Goal: Check status: Check status

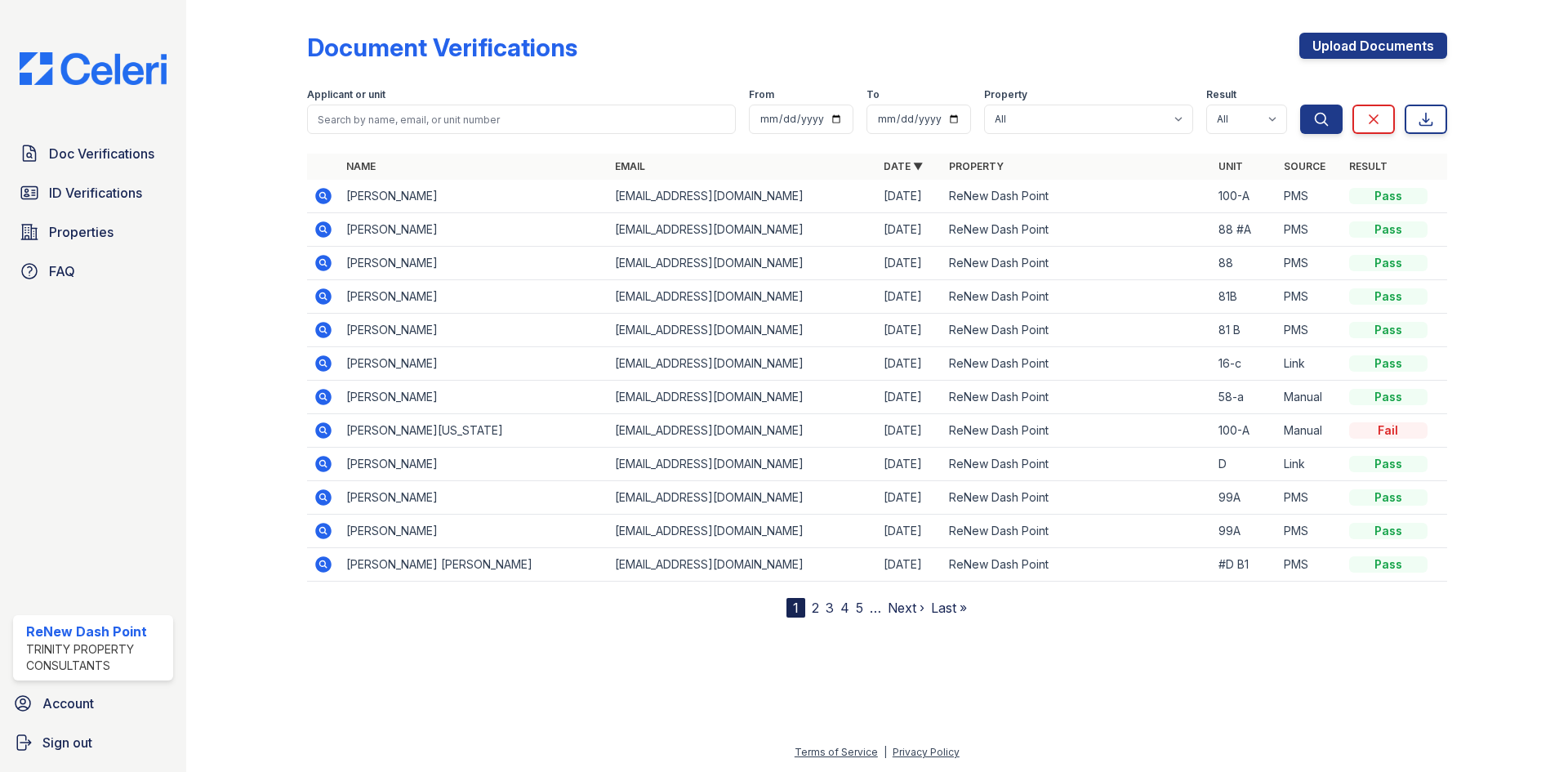
click at [326, 193] on icon at bounding box center [323, 196] width 17 height 17
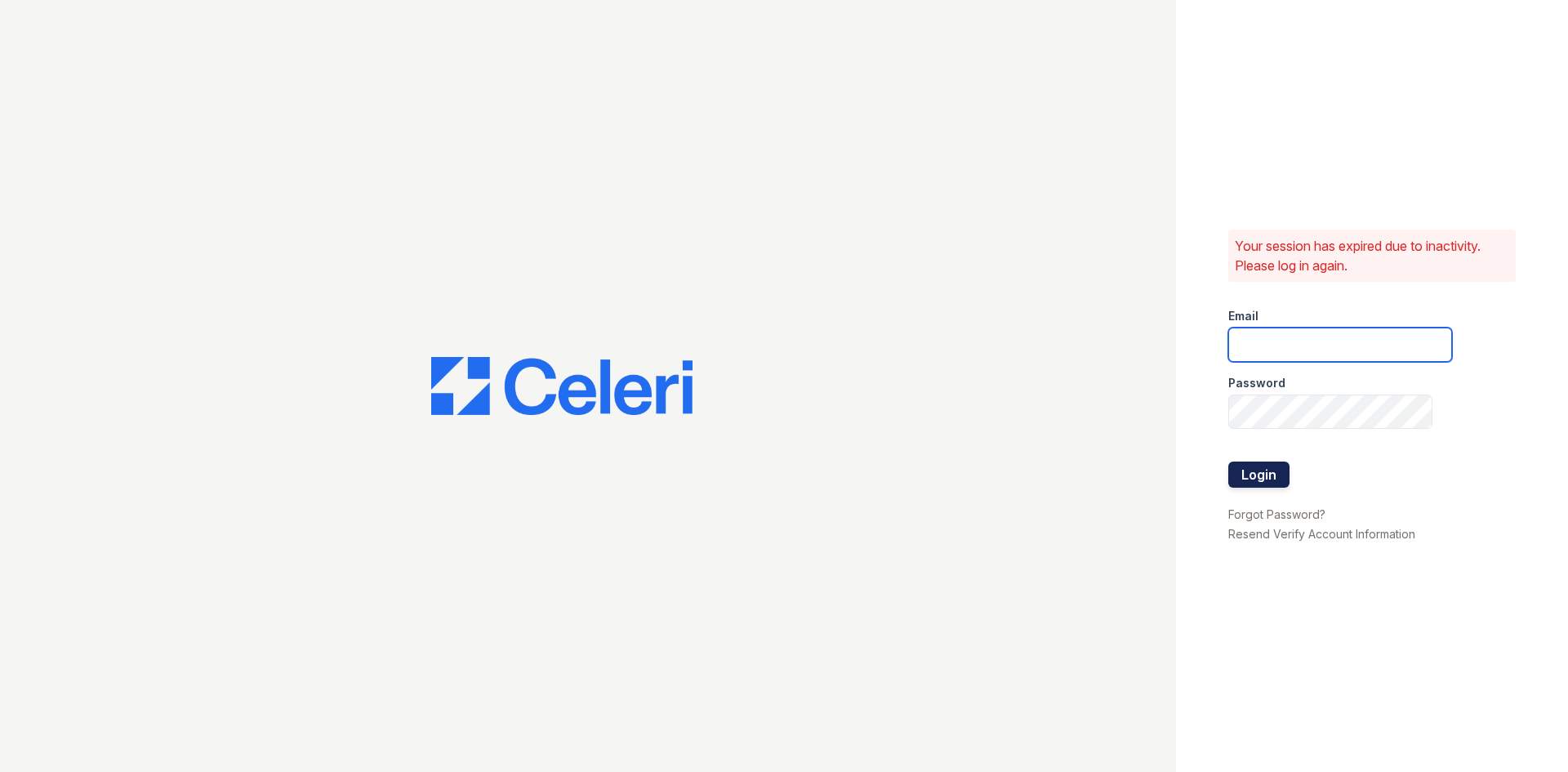
type input "renewdashpoint@trinity-pm.com"
click at [1277, 476] on button "Login" at bounding box center [1258, 475] width 61 height 26
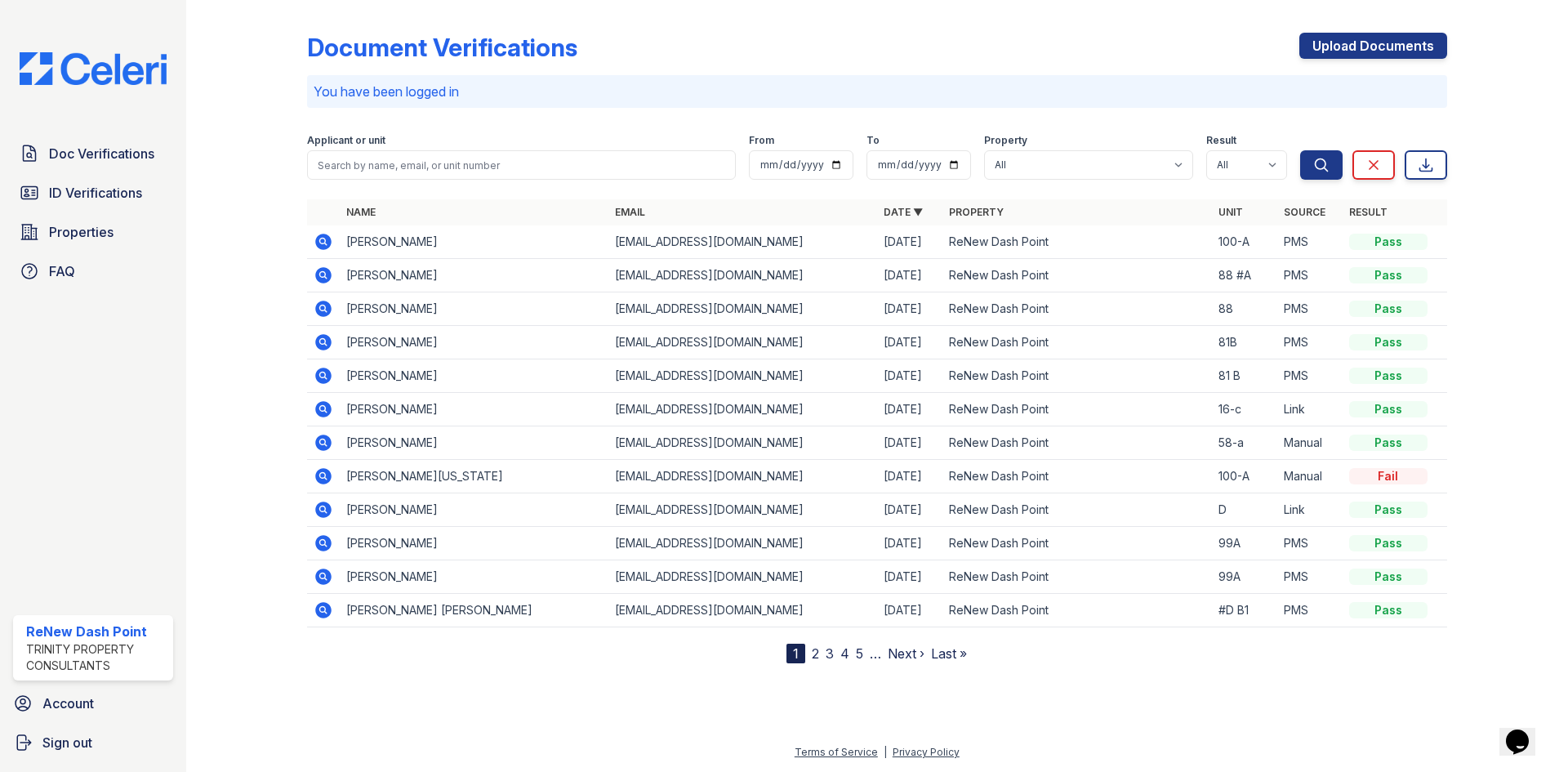
click at [314, 236] on icon at bounding box center [324, 242] width 19 height 19
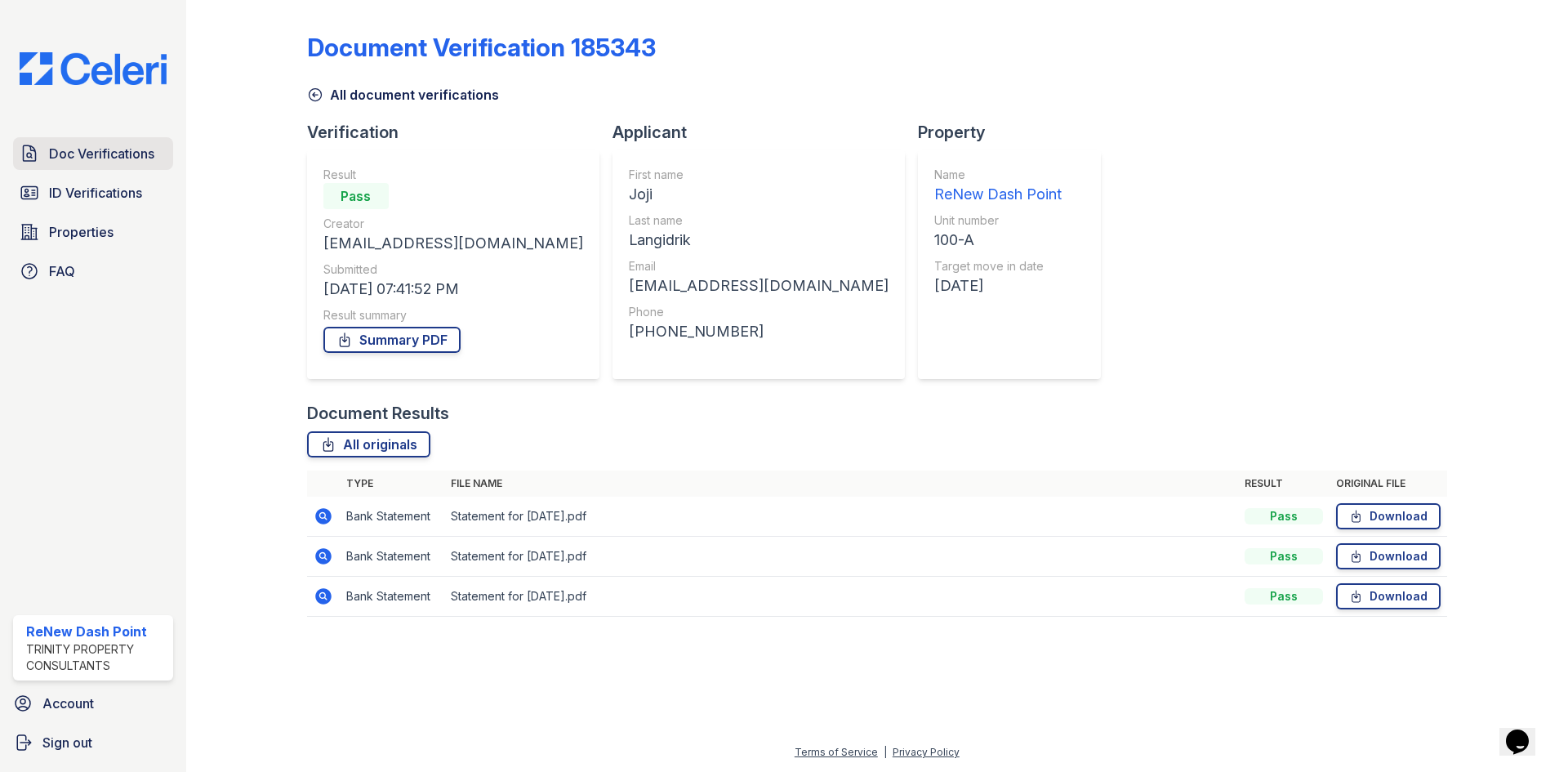
click at [69, 167] on link "Doc Verifications" at bounding box center [93, 154] width 161 height 33
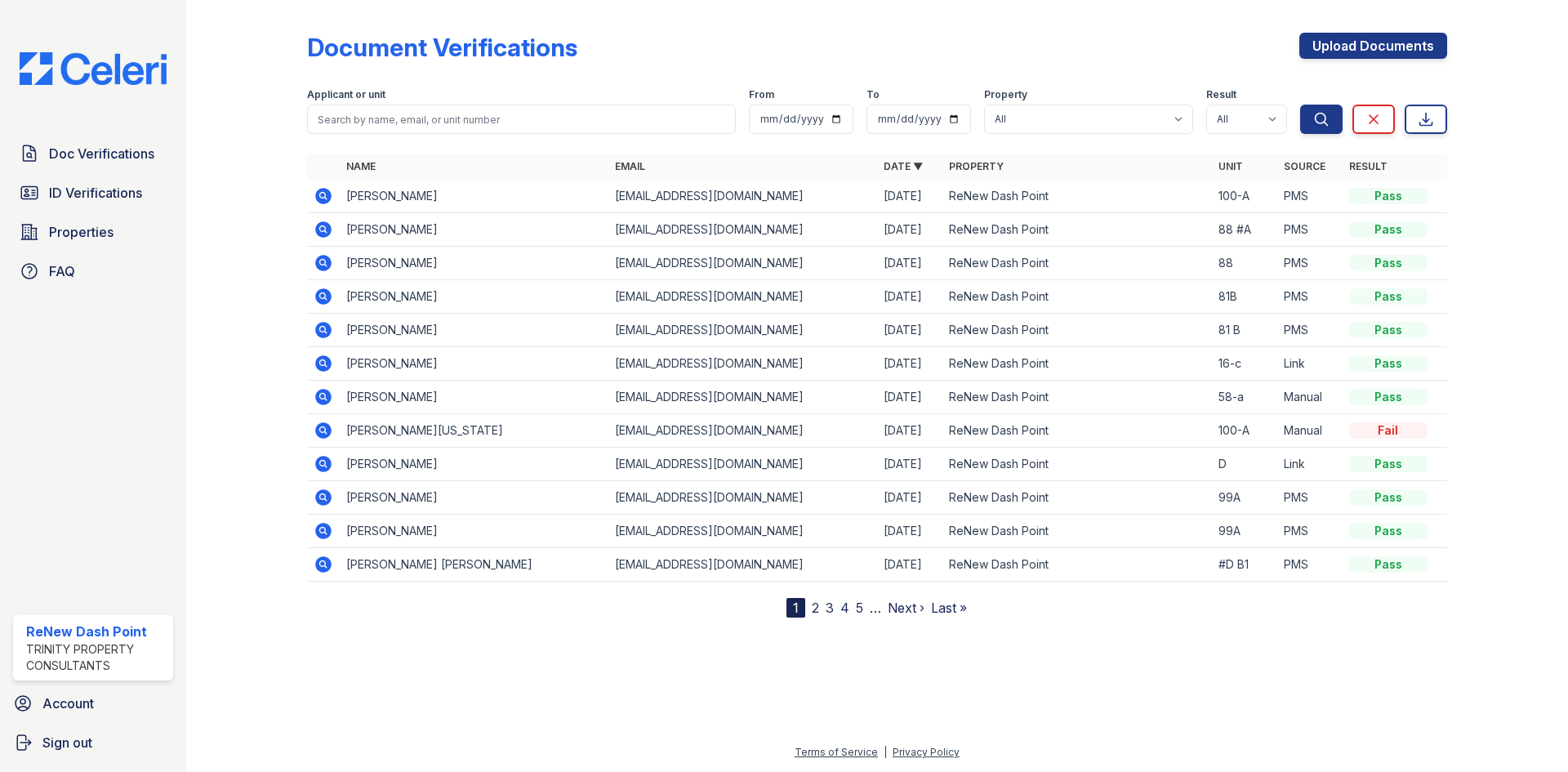
click at [325, 228] on icon at bounding box center [322, 229] width 4 height 4
